Goal: Task Accomplishment & Management: Complete application form

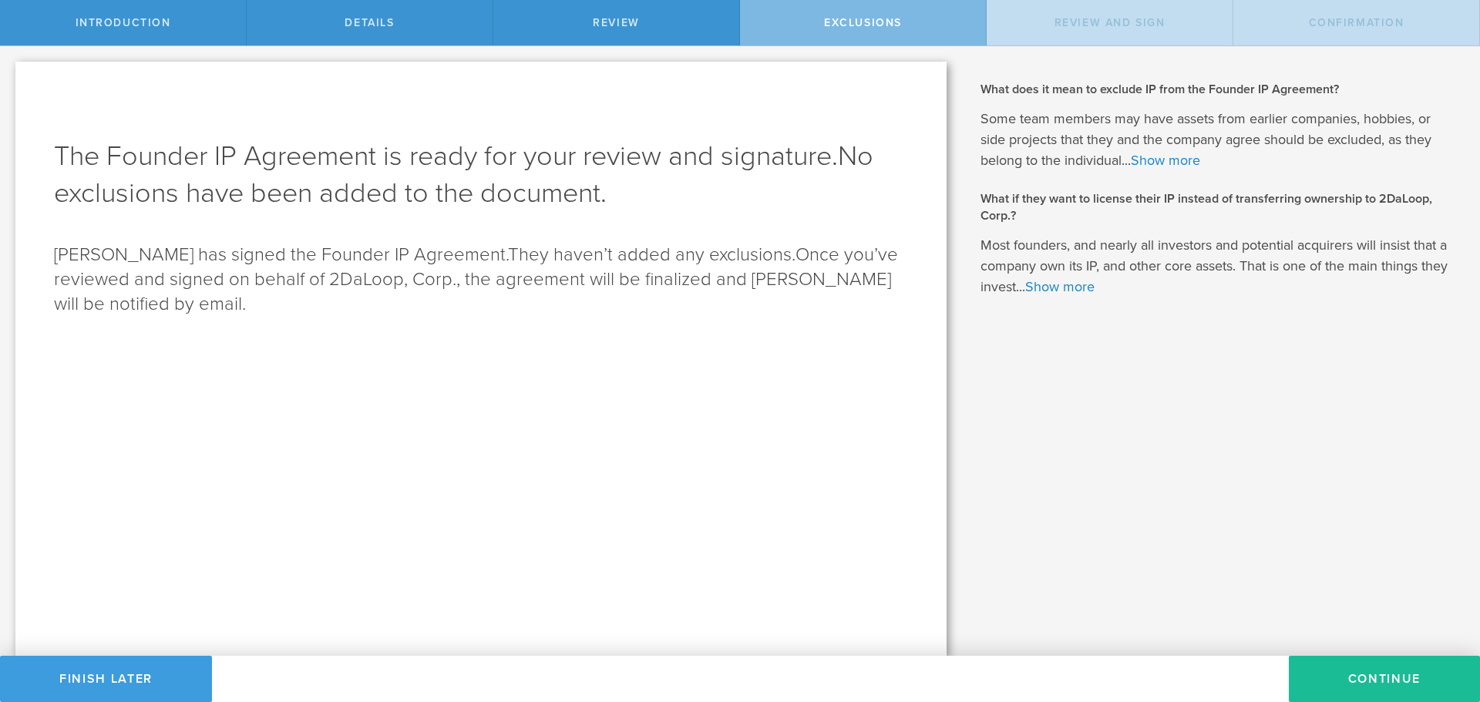
click at [1383, 675] on button "Continue" at bounding box center [1384, 679] width 191 height 46
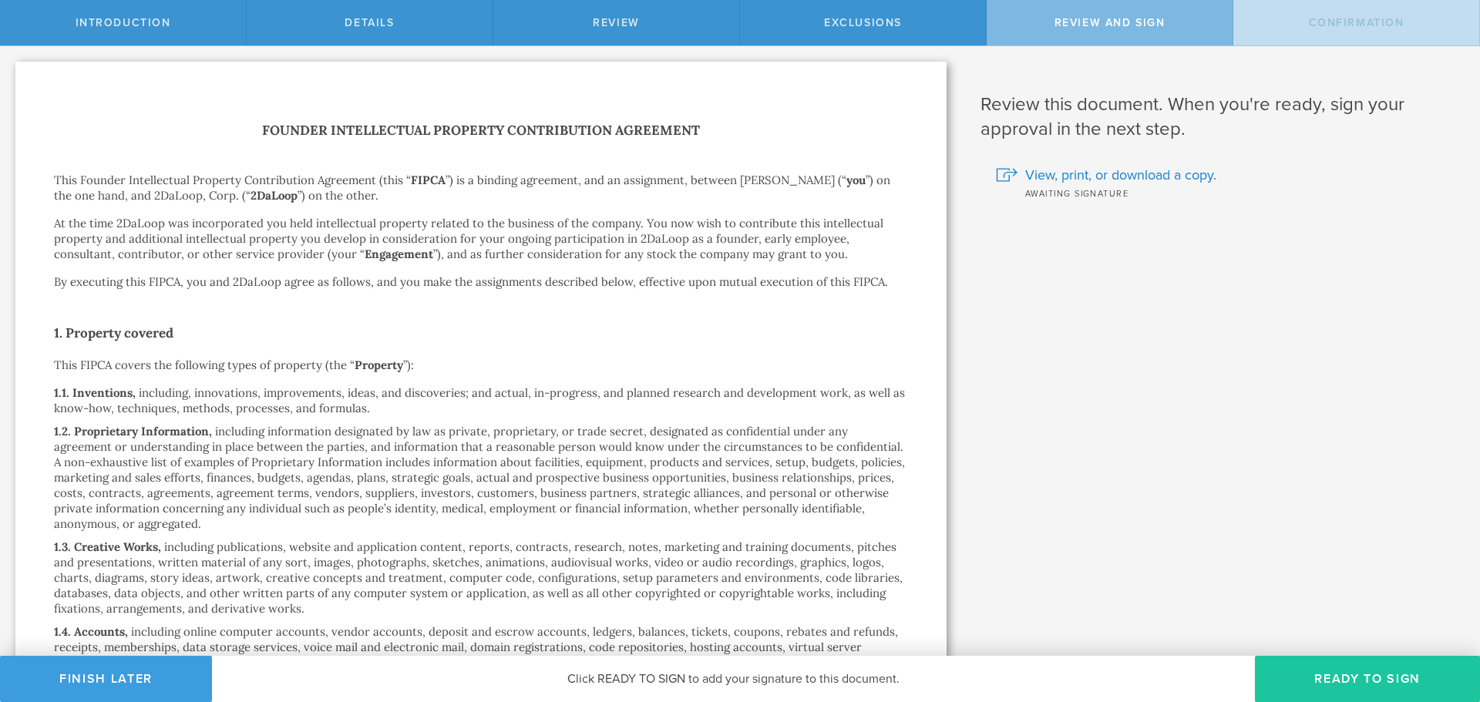
click at [1325, 677] on button "Ready to Sign" at bounding box center [1367, 679] width 225 height 46
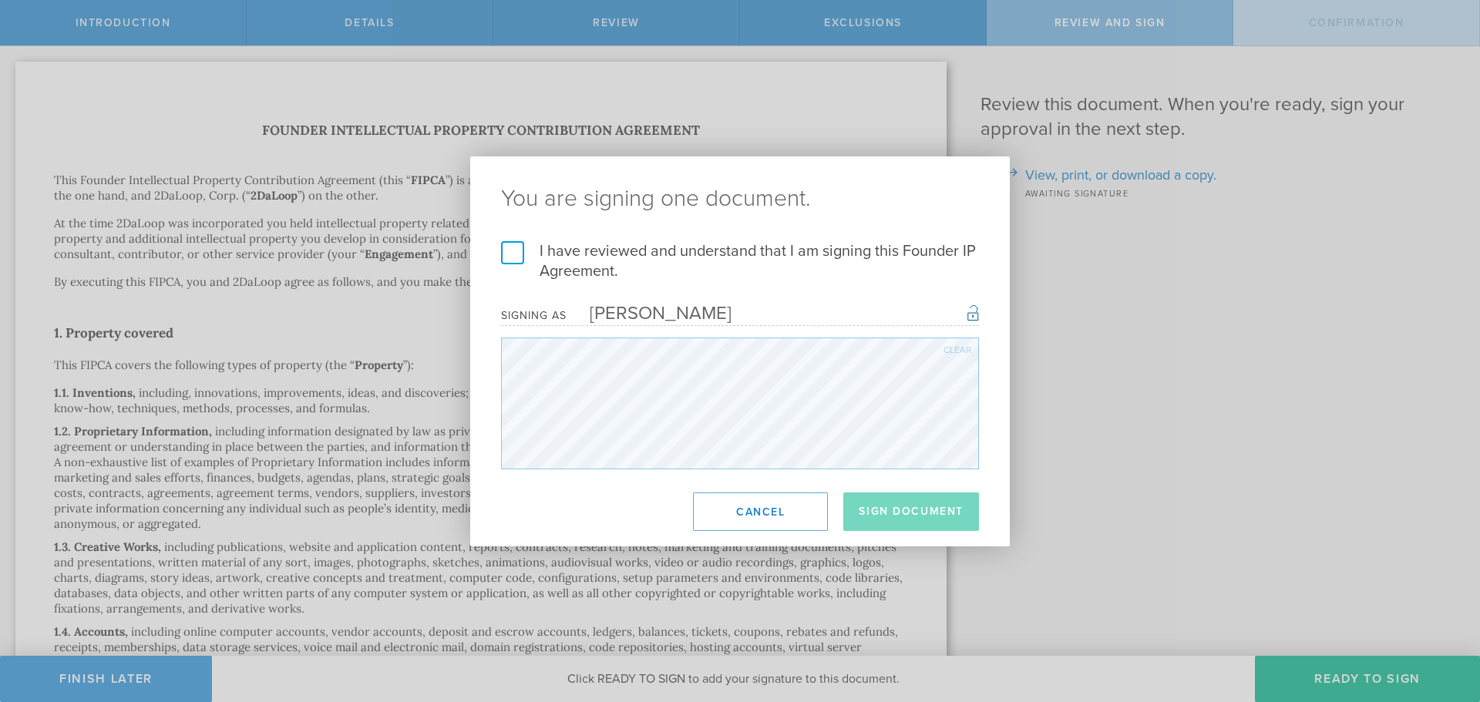
click at [522, 244] on label "I have reviewed and understand that I am signing this Founder IP Agreement." at bounding box center [740, 261] width 478 height 40
click at [0, 0] on input "I have reviewed and understand that I am signing this Founder IP Agreement." at bounding box center [0, 0] width 0 height 0
click at [924, 516] on button "Sign Document" at bounding box center [911, 512] width 136 height 39
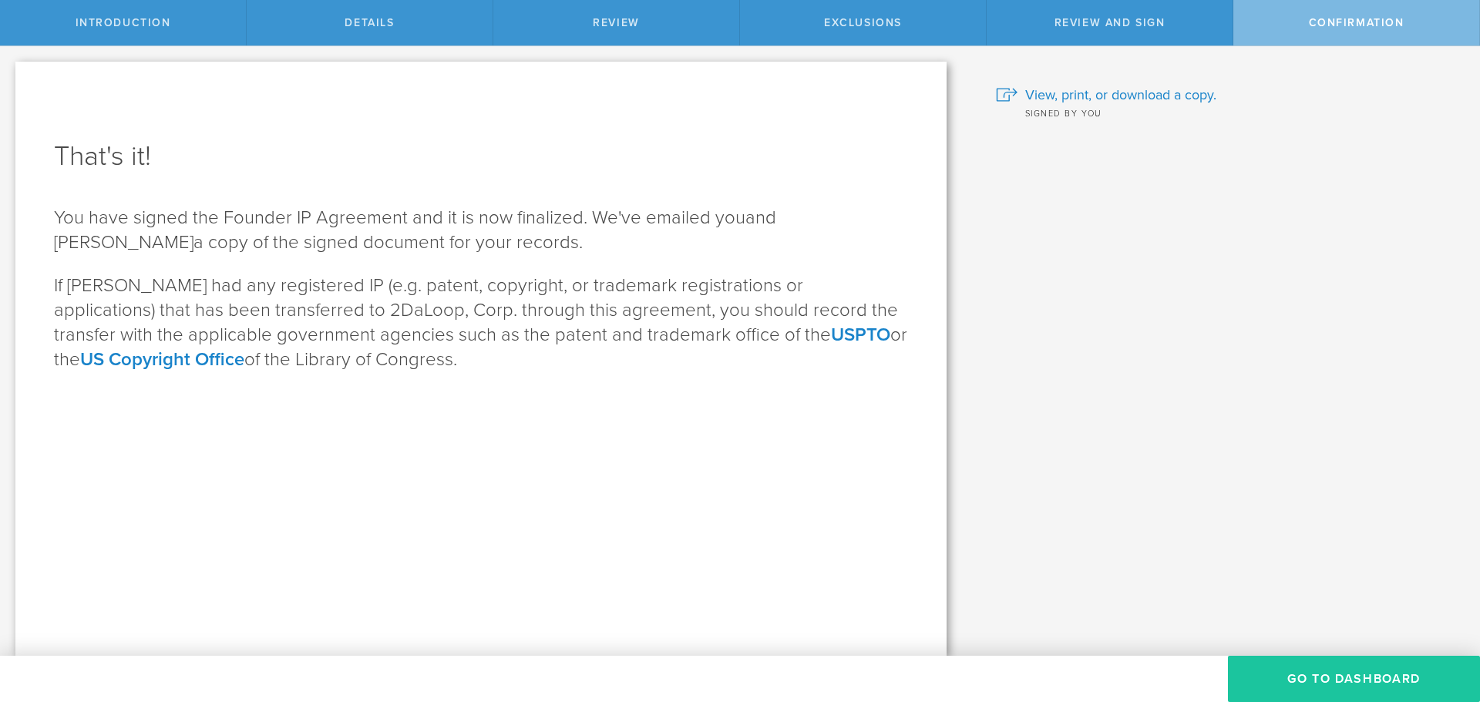
click at [1374, 686] on button "Go To Dashboard" at bounding box center [1354, 679] width 252 height 46
